Goal: Information Seeking & Learning: Check status

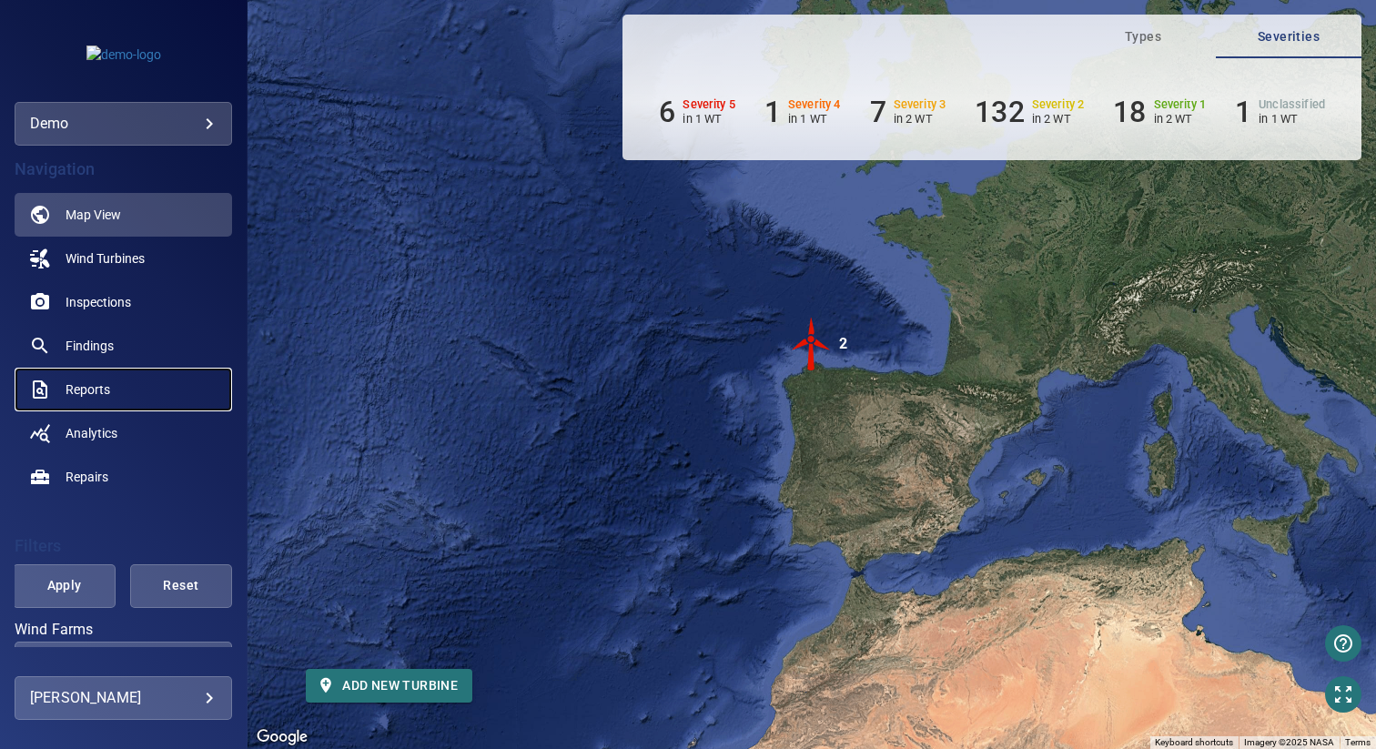
click at [96, 390] on span "Reports" at bounding box center [88, 389] width 45 height 18
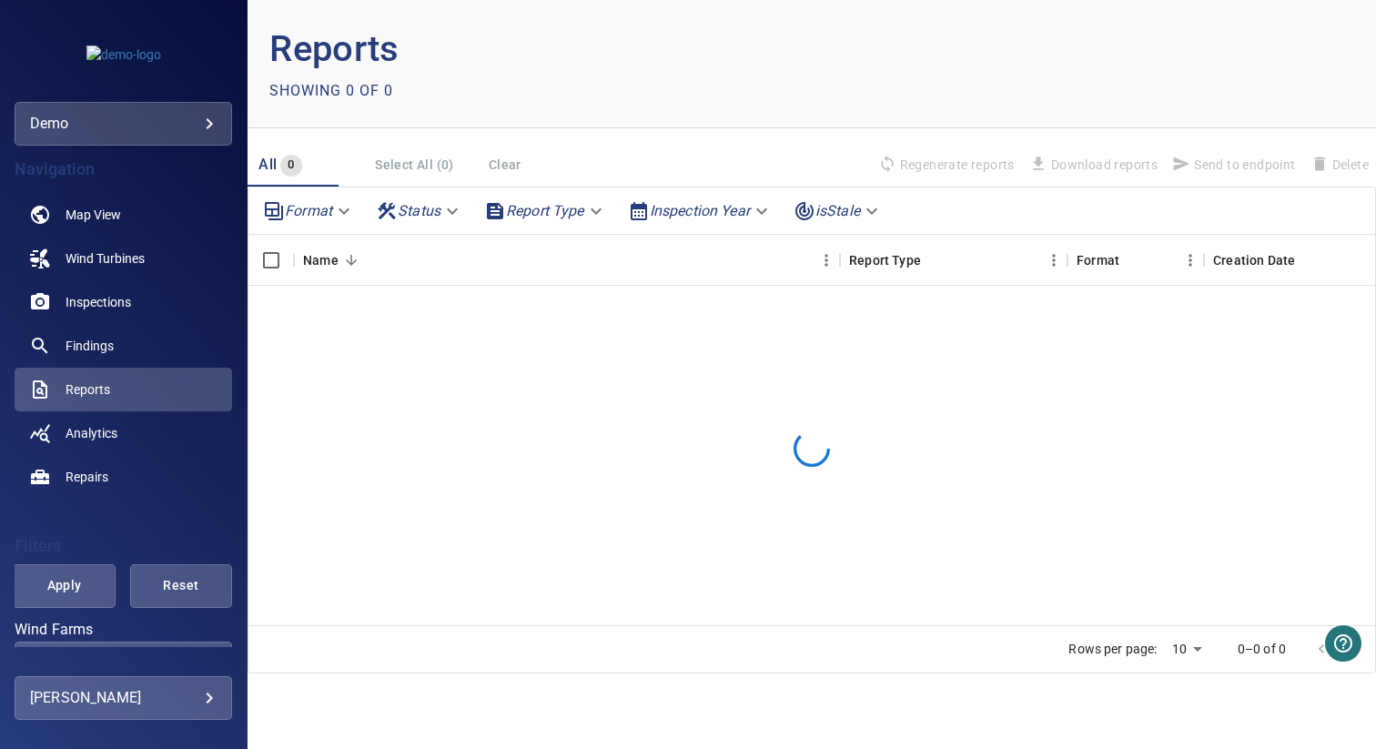
scroll to position [124, 0]
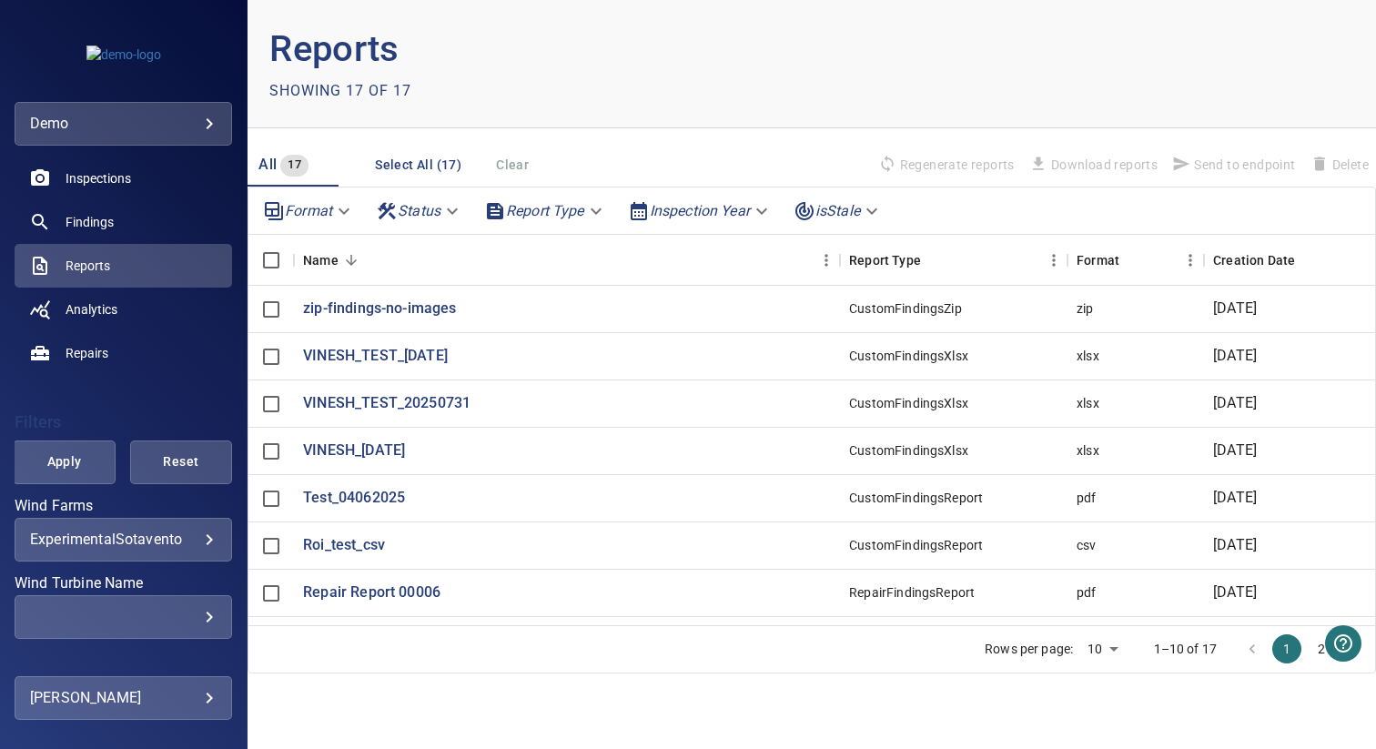
click at [544, 207] on body "**********" at bounding box center [688, 374] width 1376 height 749
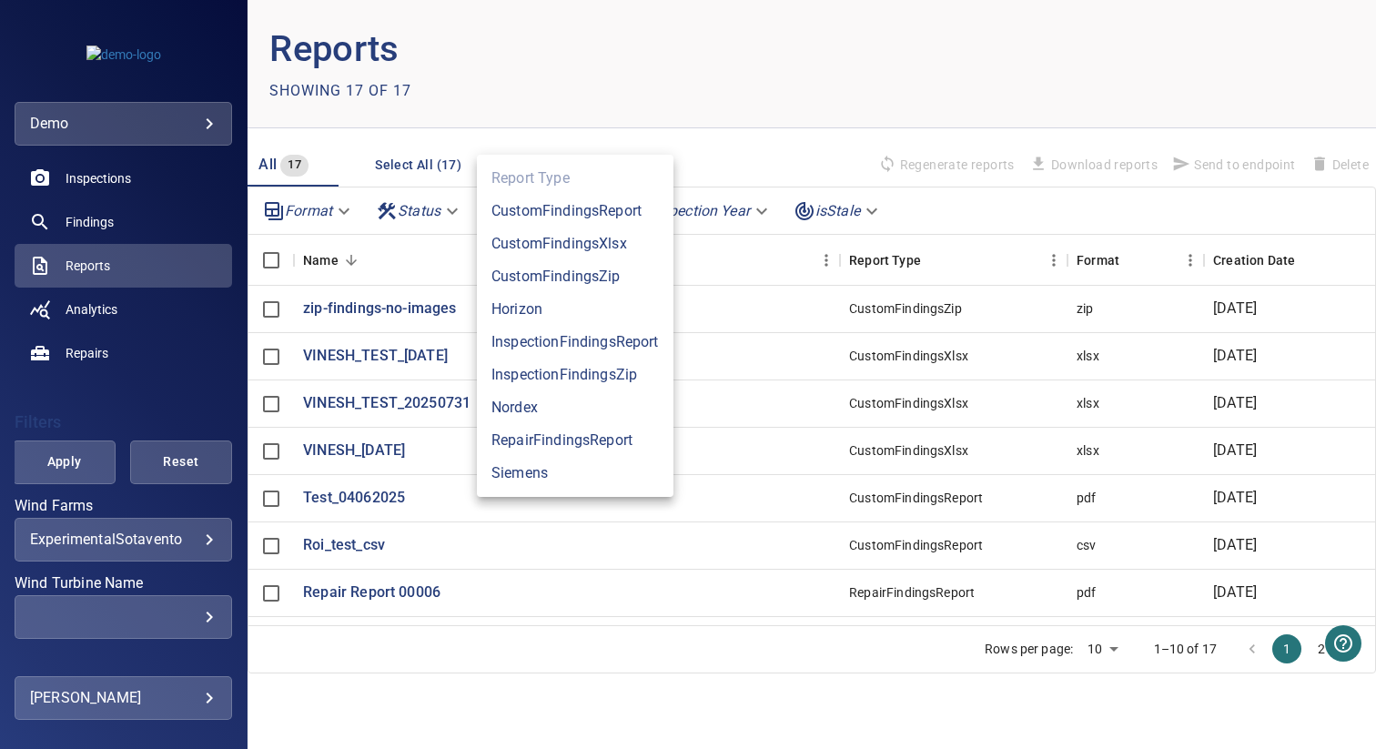
click at [546, 305] on li "Horizon" at bounding box center [575, 309] width 197 height 33
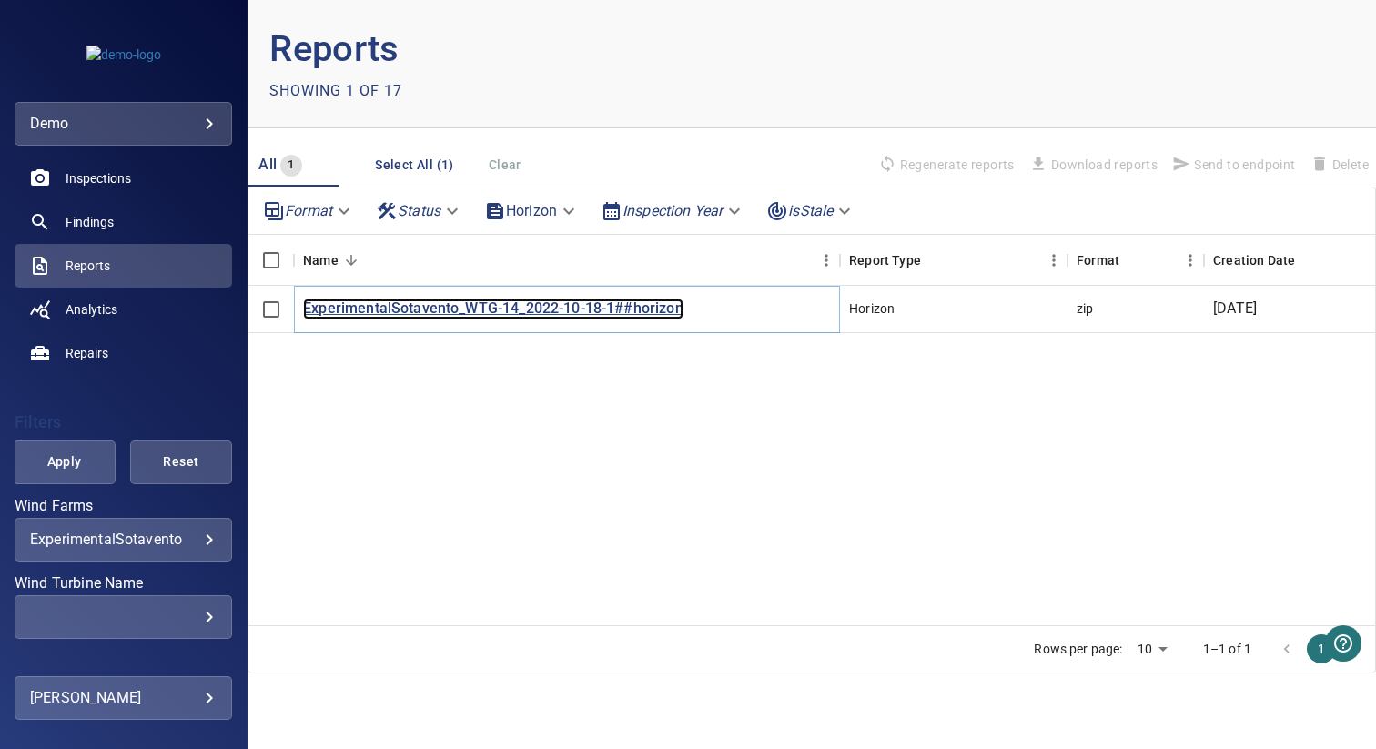
click at [615, 306] on p "ExperimentalSotavento_WTG-14_2022-10-18-1##horizon" at bounding box center [493, 309] width 380 height 21
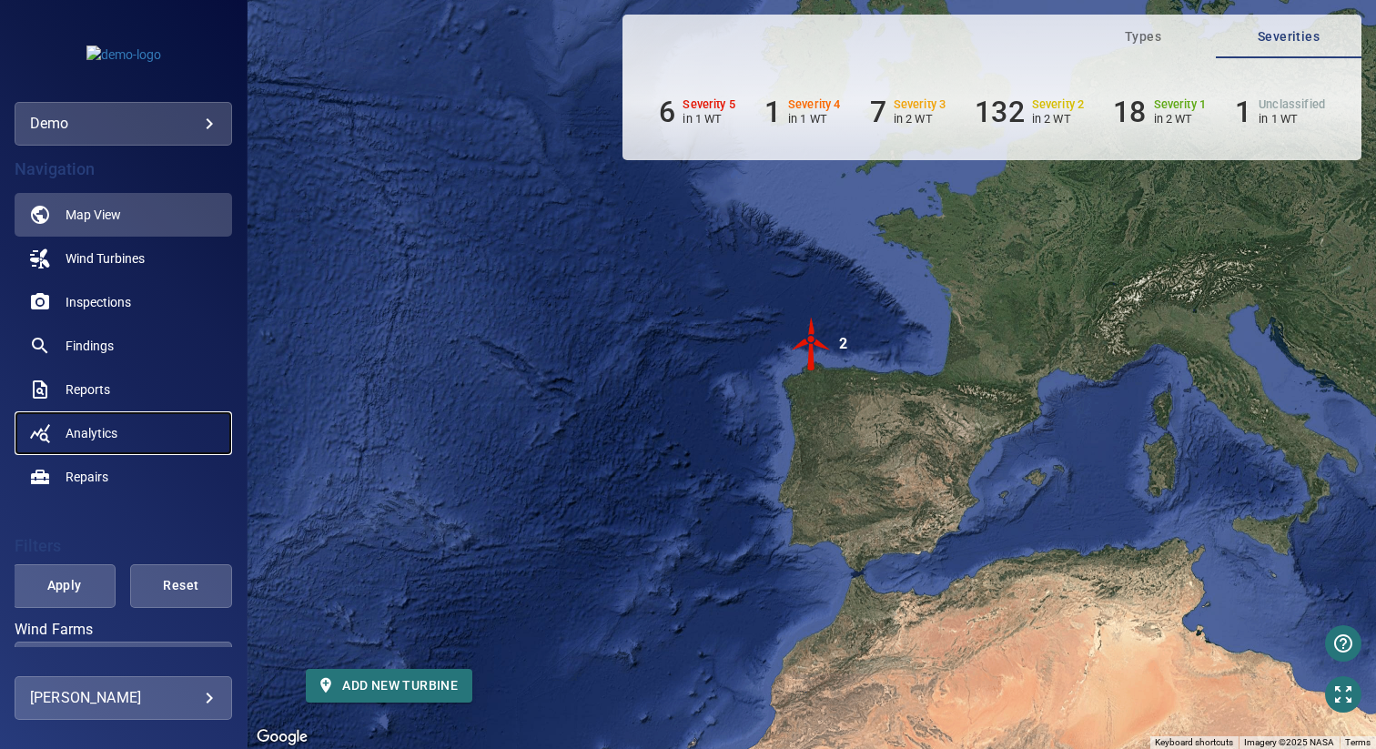
click at [96, 429] on span "Analytics" at bounding box center [92, 433] width 52 height 18
